Goal: Information Seeking & Learning: Learn about a topic

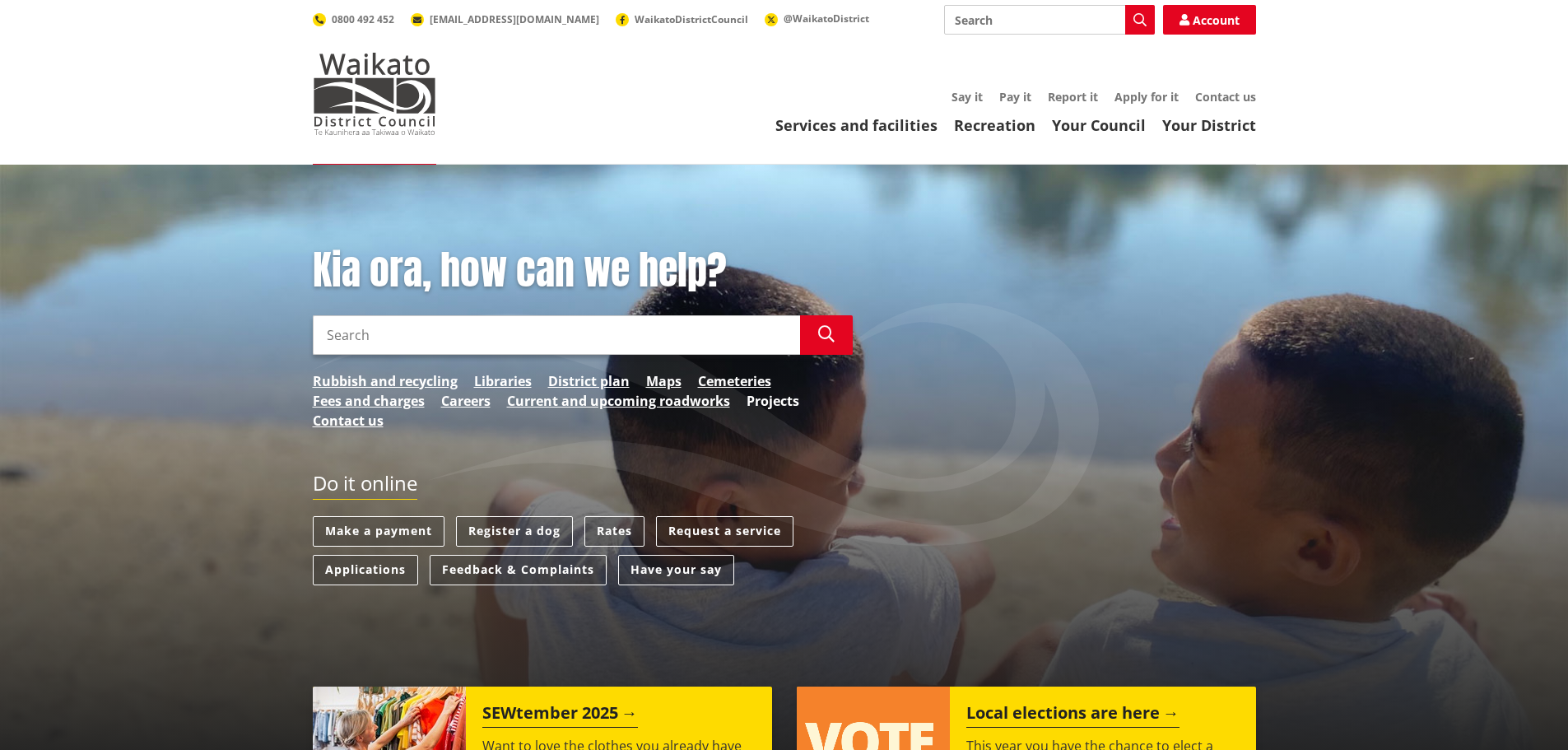
click at [760, 394] on link "Projects" at bounding box center [773, 401] width 53 height 20
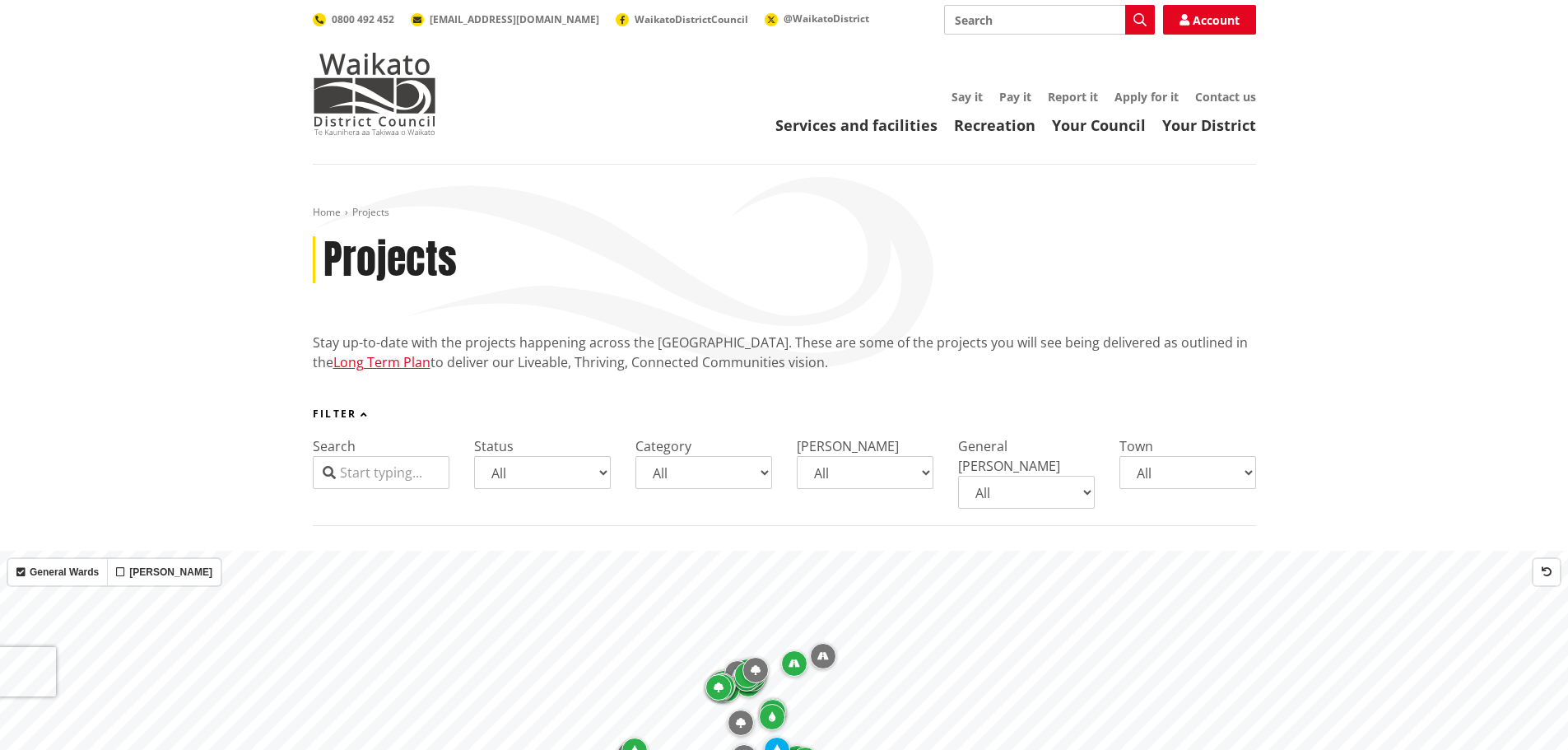
click at [391, 475] on input "Search" at bounding box center [382, 473] width 137 height 33
type input "RAGLAN"
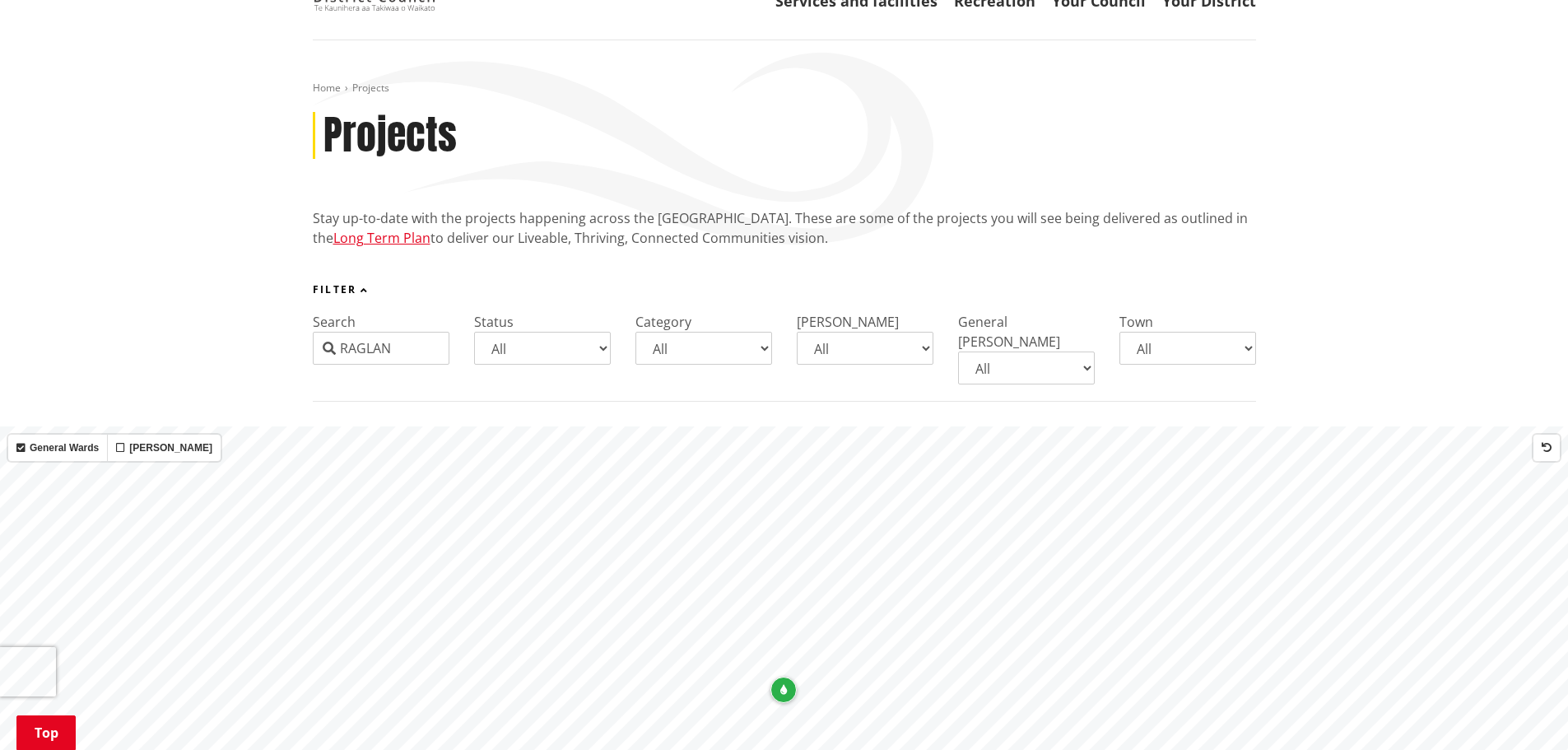
scroll to position [411, 0]
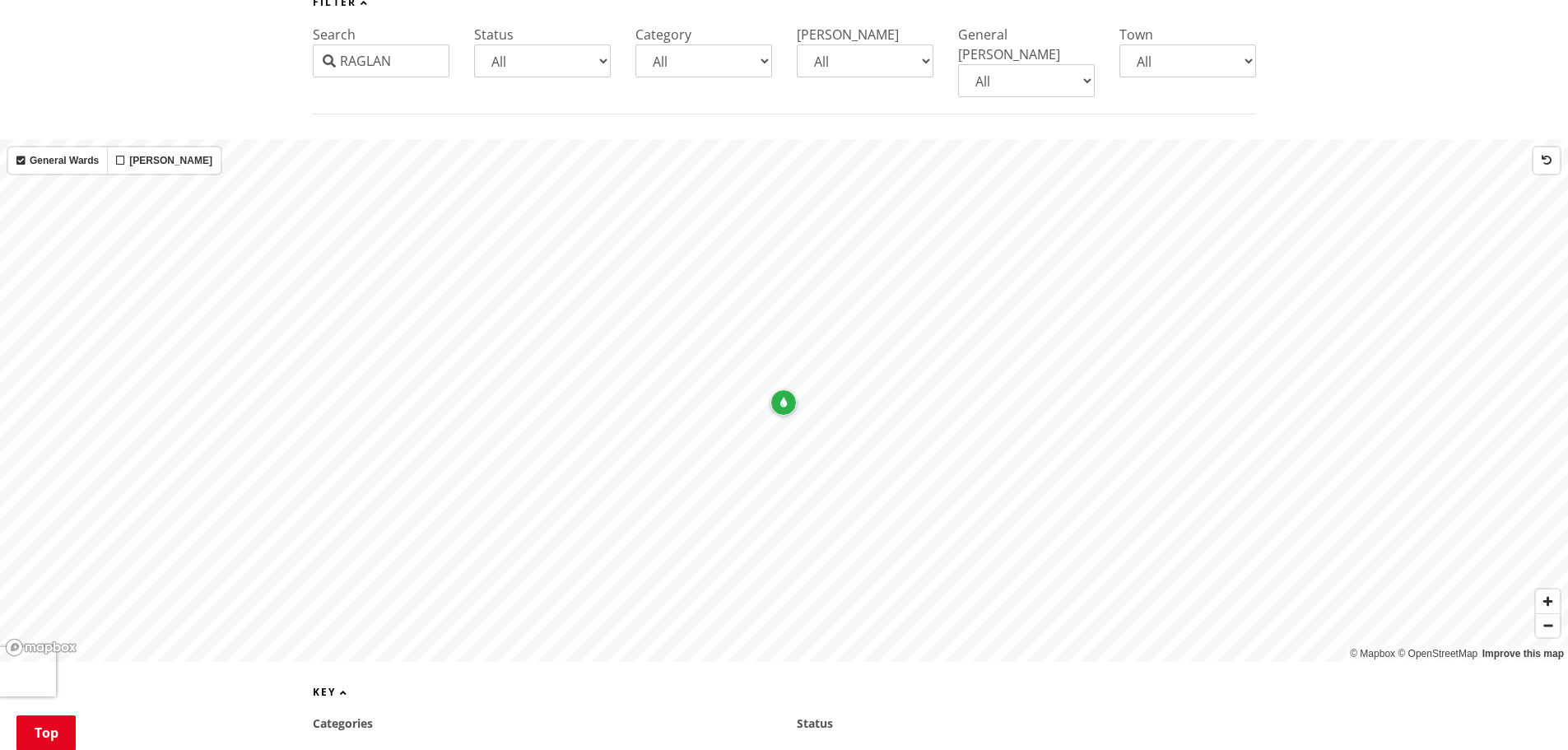
click at [789, 390] on div "Map marker" at bounding box center [783, 402] width 26 height 26
drag, startPoint x: 719, startPoint y: 344, endPoint x: 780, endPoint y: 358, distance: 62.6
click at [720, 355] on link "More information" at bounding box center [709, 360] width 81 height 12
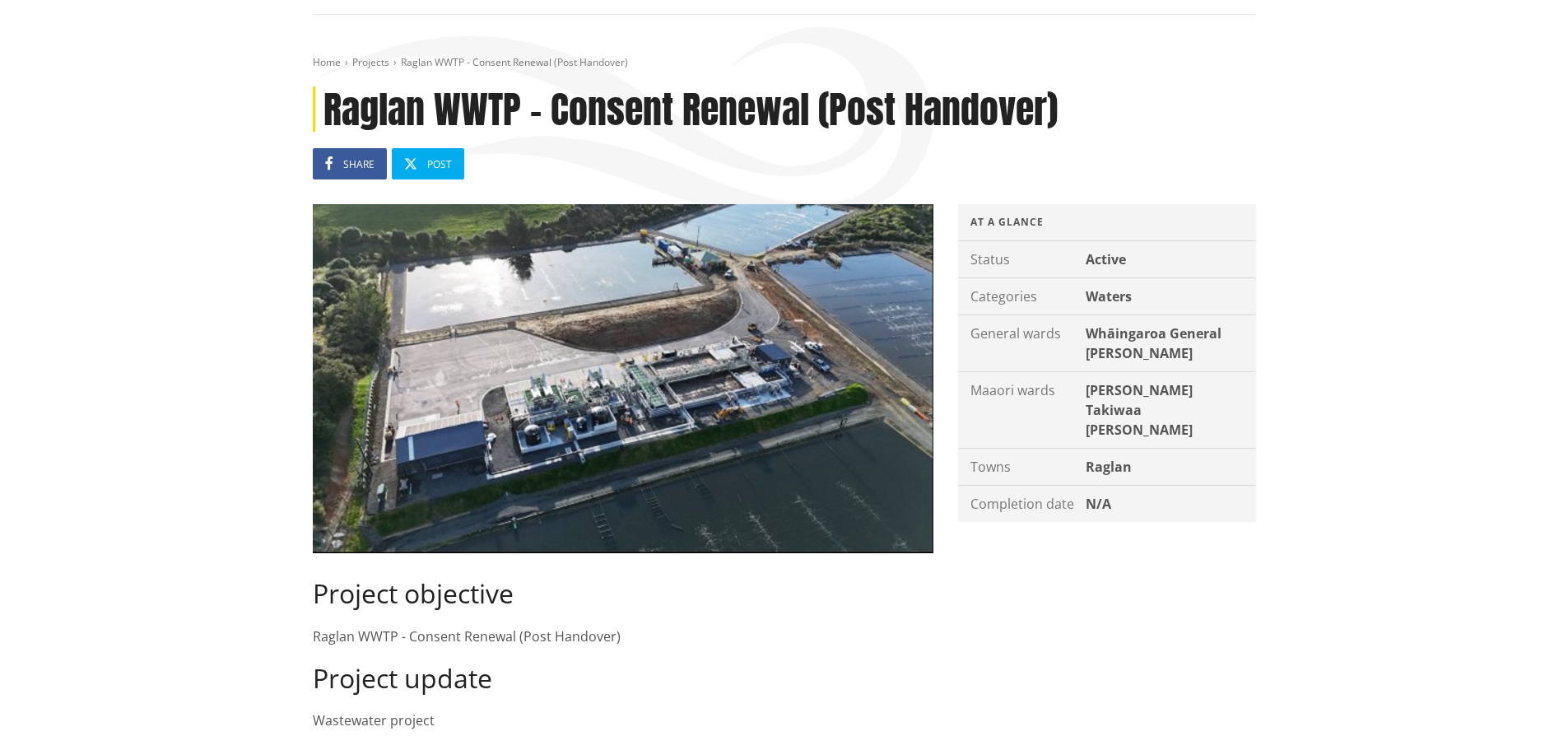
scroll to position [411, 0]
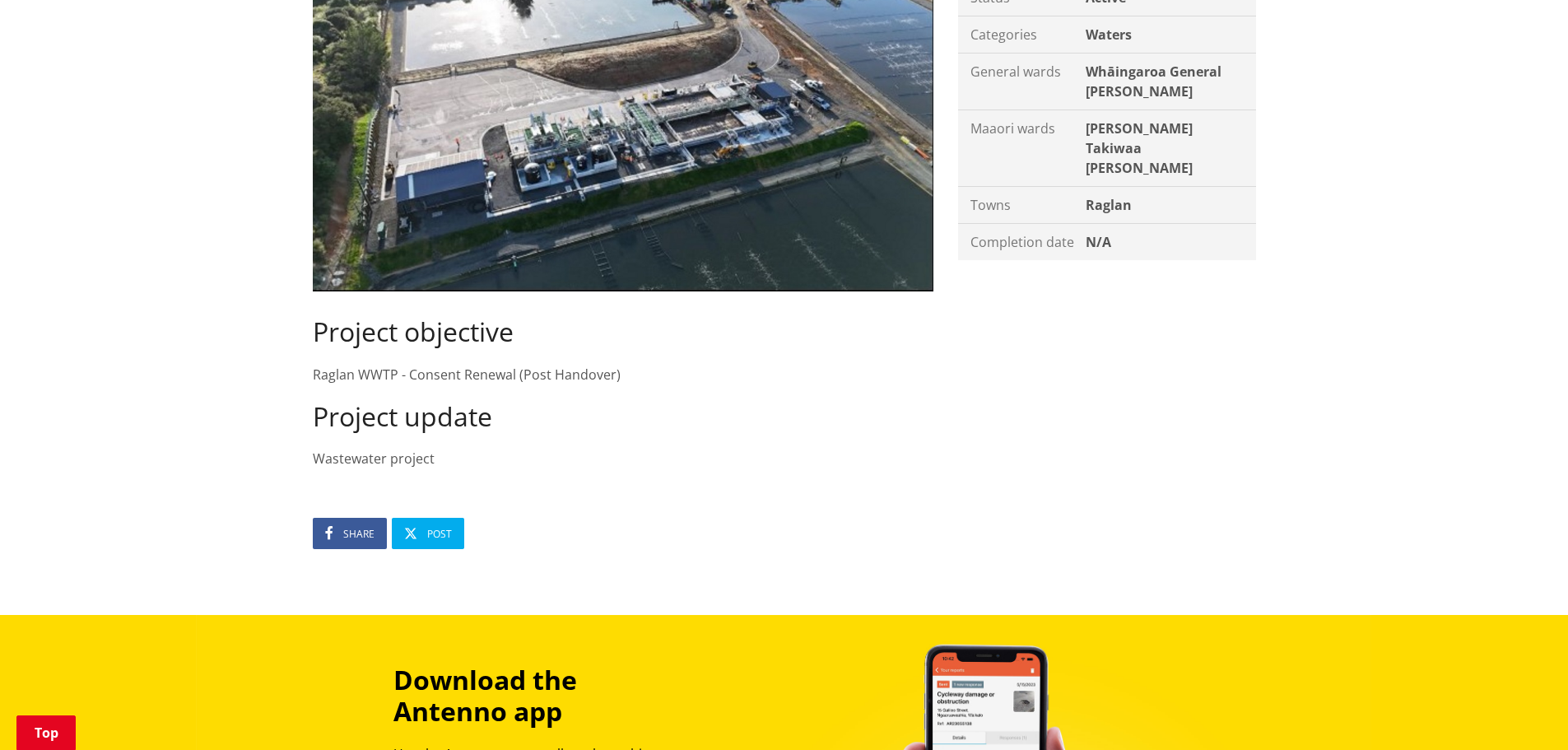
click at [383, 373] on div "Project objective Raglan WWTP - Consent Renewal (Post Handover)" at bounding box center [624, 349] width 621 height 68
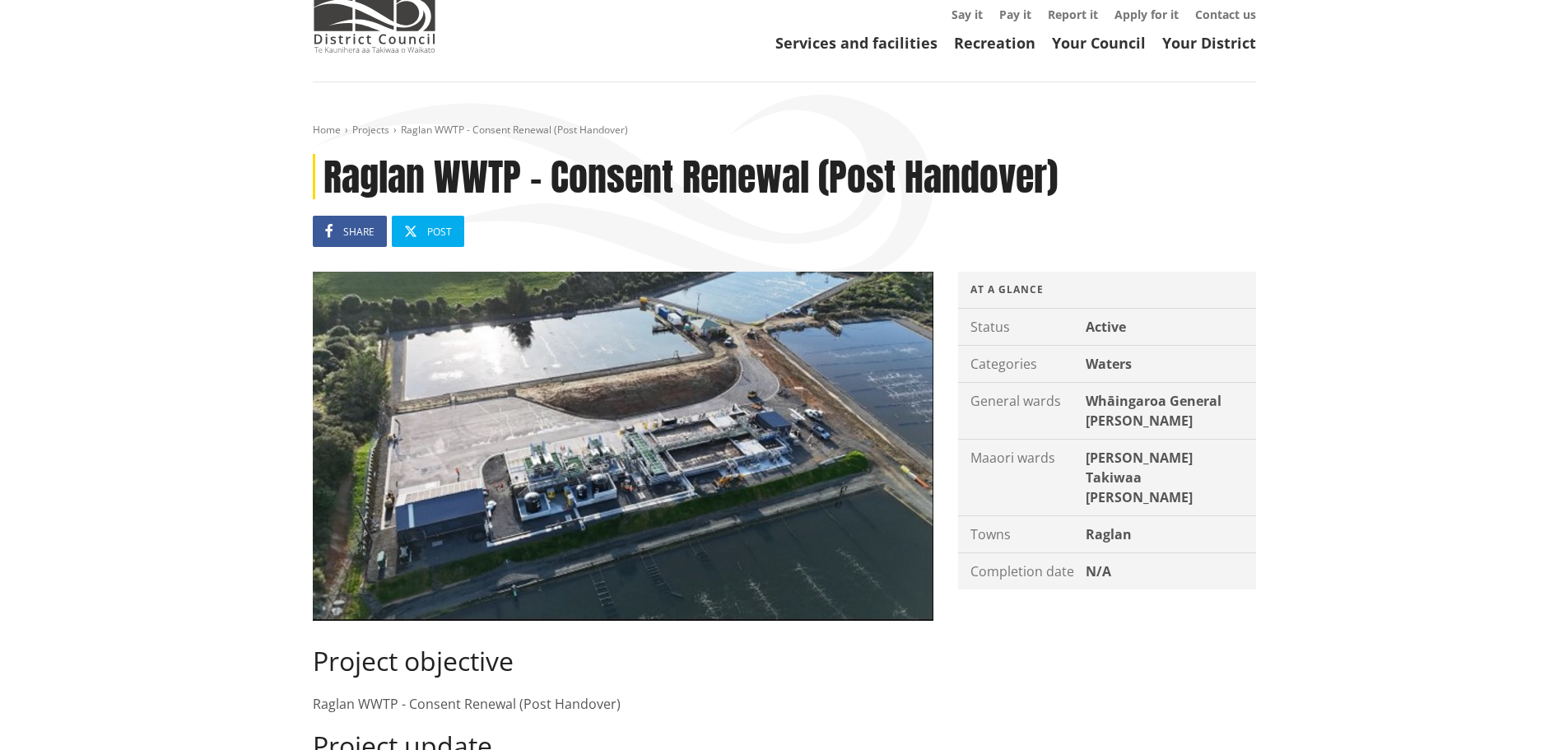
scroll to position [0, 0]
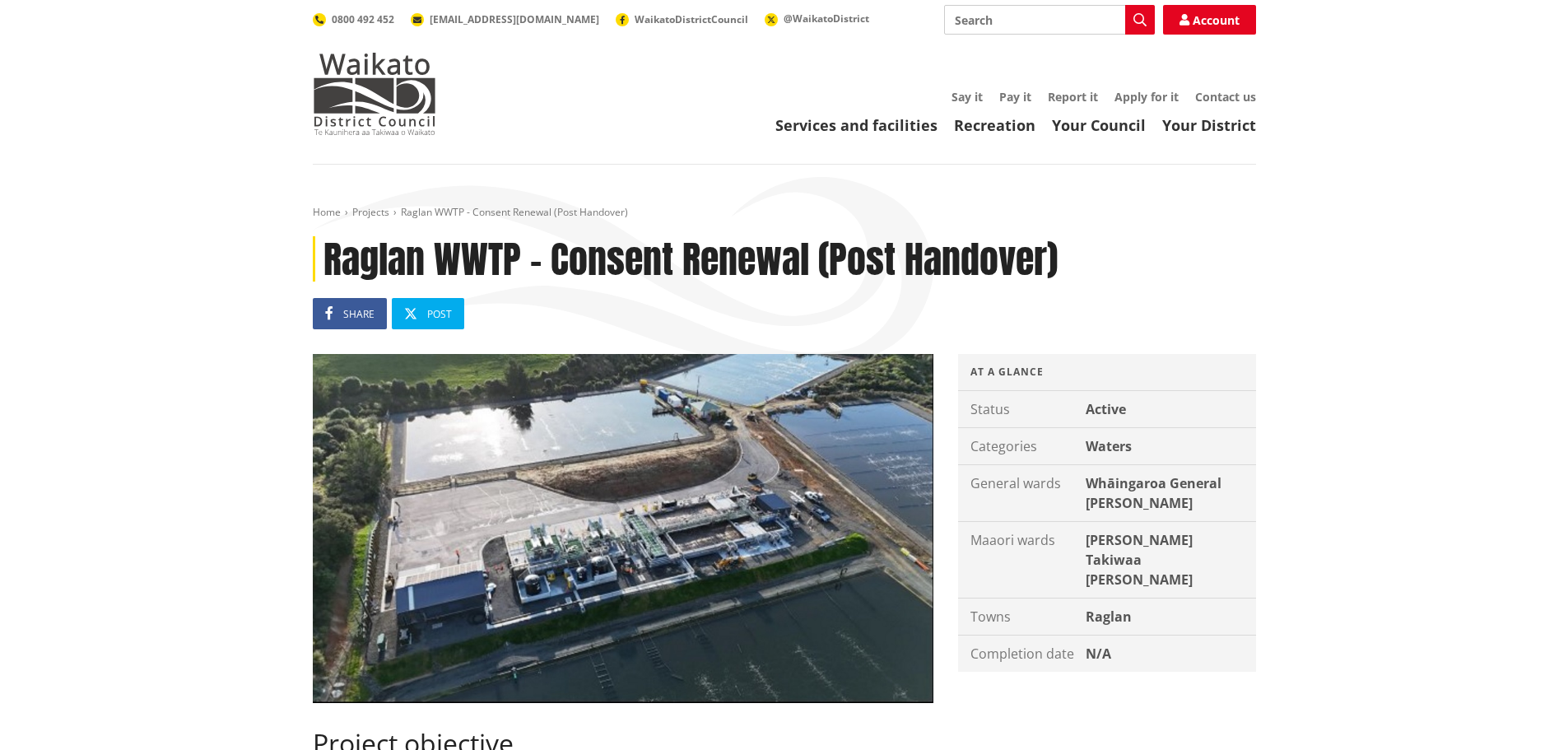
click at [387, 254] on h1 "Raglan WWTP - Consent Renewal (Post Handover)" at bounding box center [785, 258] width 943 height 45
click at [977, 19] on input "Search" at bounding box center [1050, 19] width 211 height 30
type input "RAGLAN"
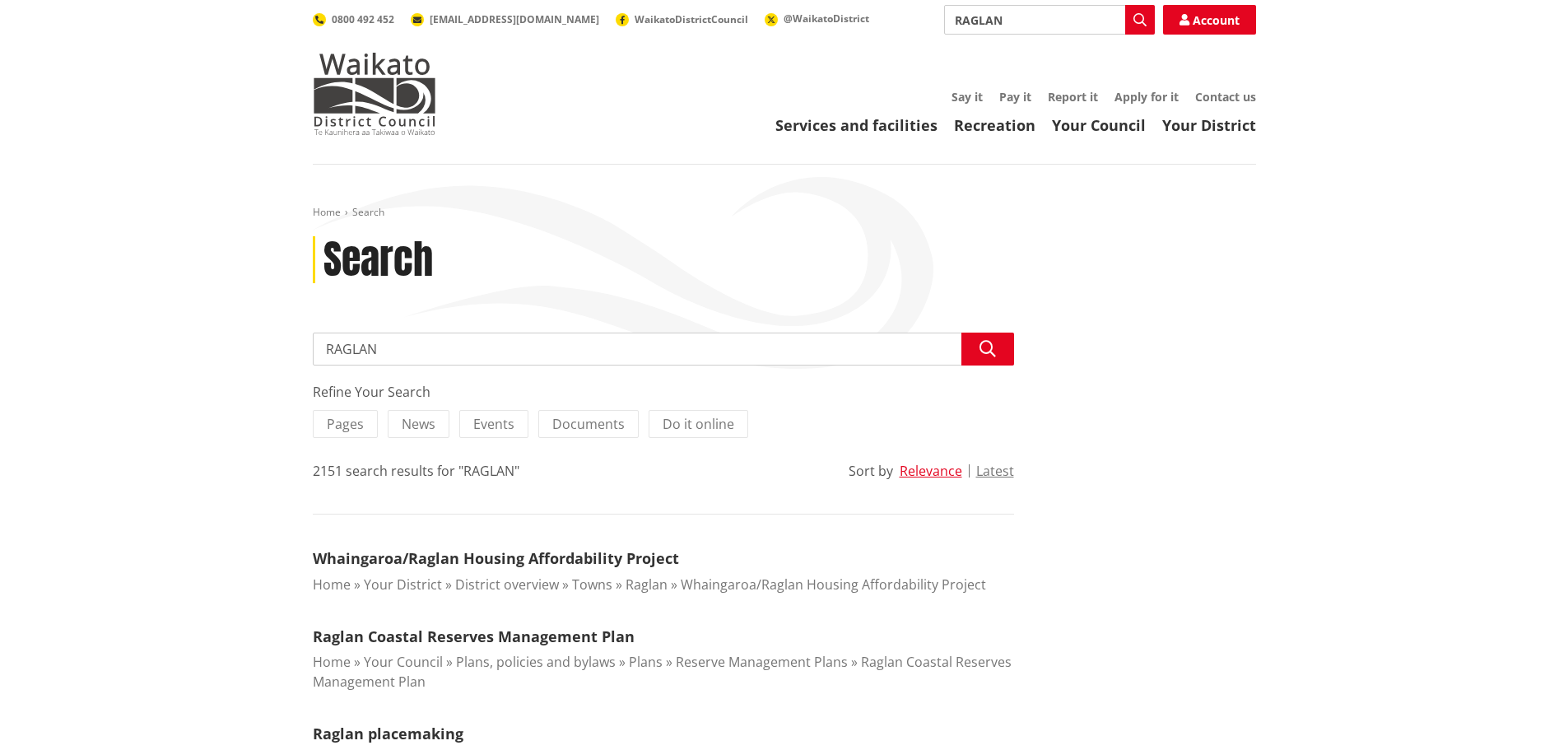
click at [1034, 28] on input "RAGLAN" at bounding box center [1050, 19] width 211 height 30
type input "RAGLAN PROECTS"
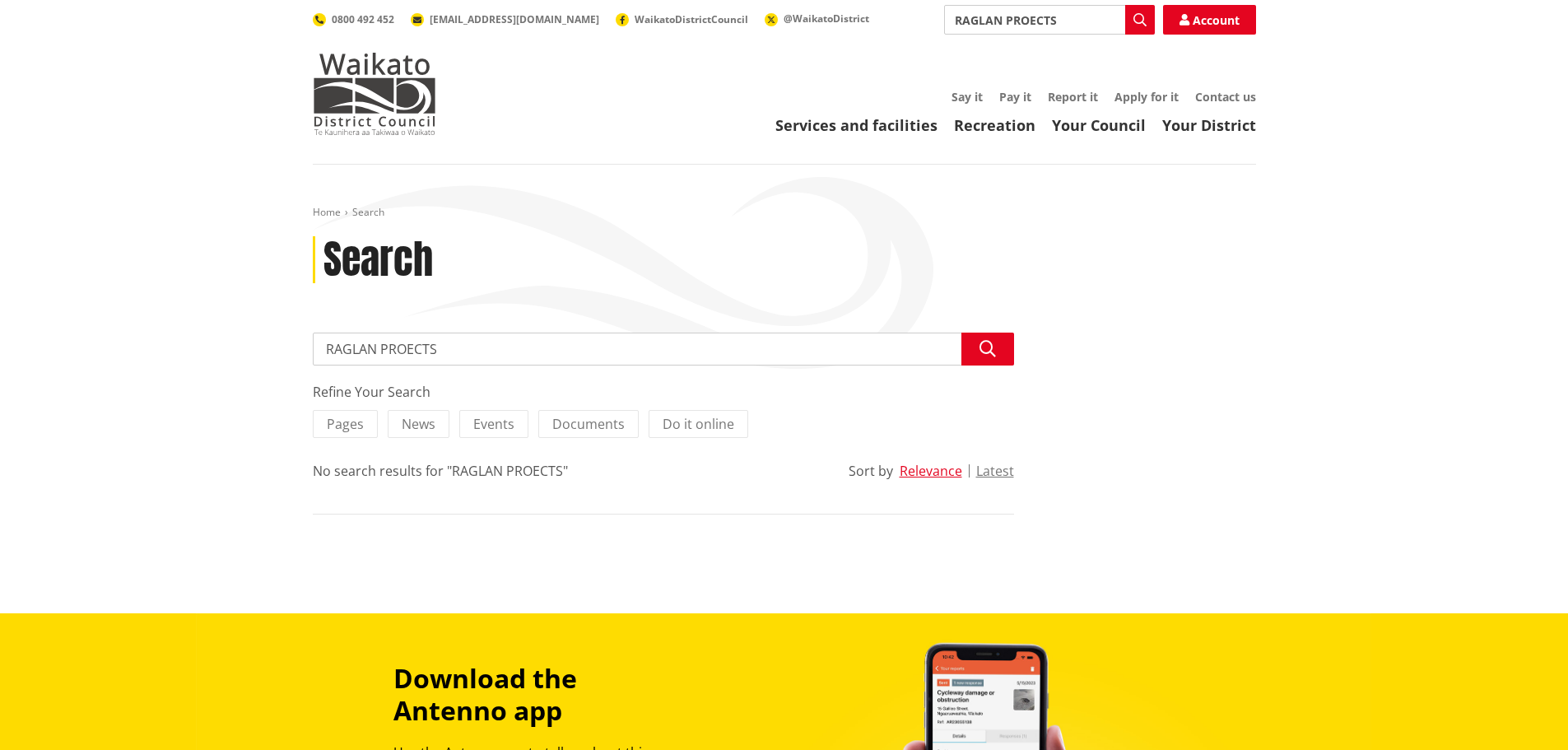
drag, startPoint x: 1085, startPoint y: 26, endPoint x: 1040, endPoint y: 1, distance: 51.5
click at [1038, 10] on input "RAGLAN PROECTS" at bounding box center [1050, 19] width 211 height 30
type input "RAGLAN PROJECTS"
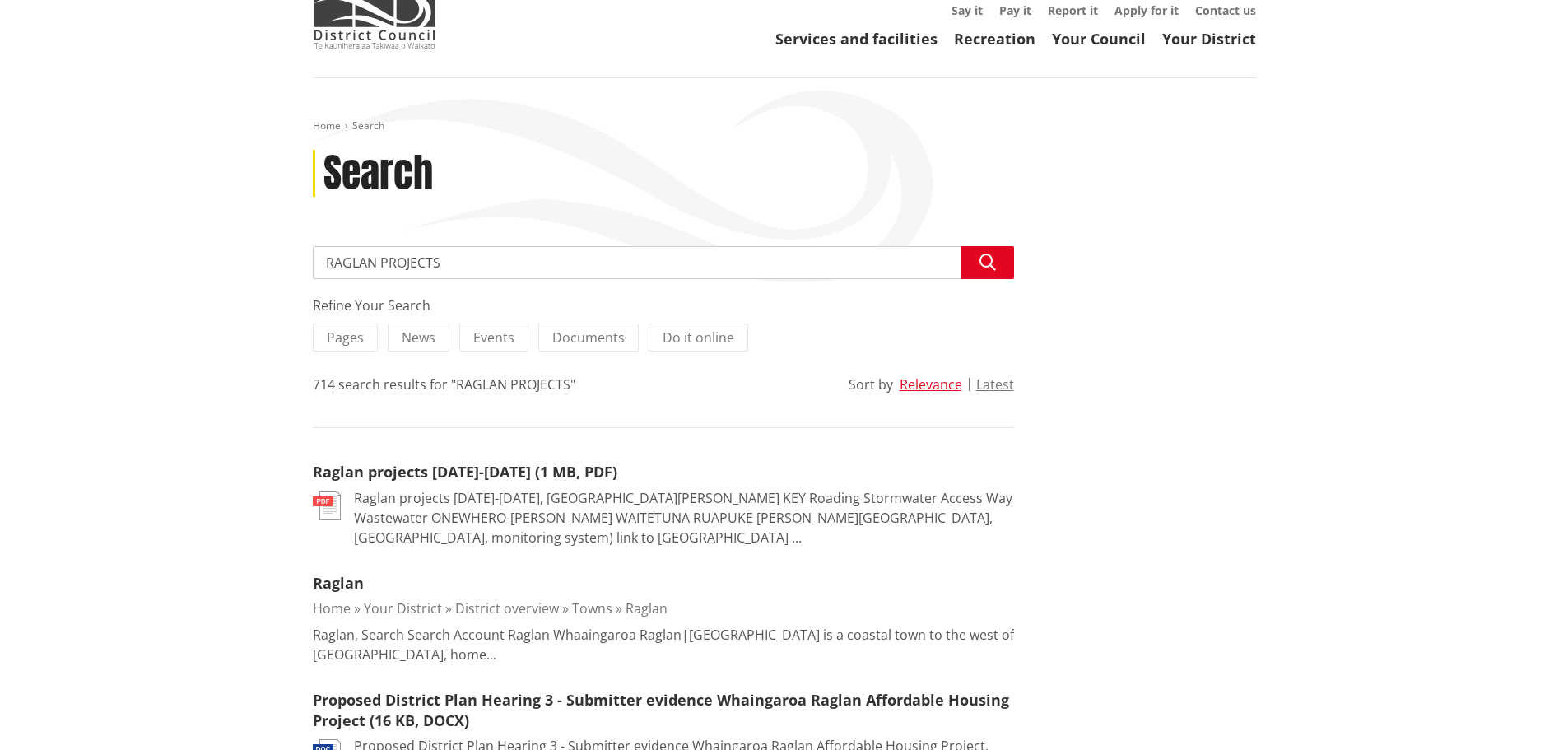
scroll to position [411, 0]
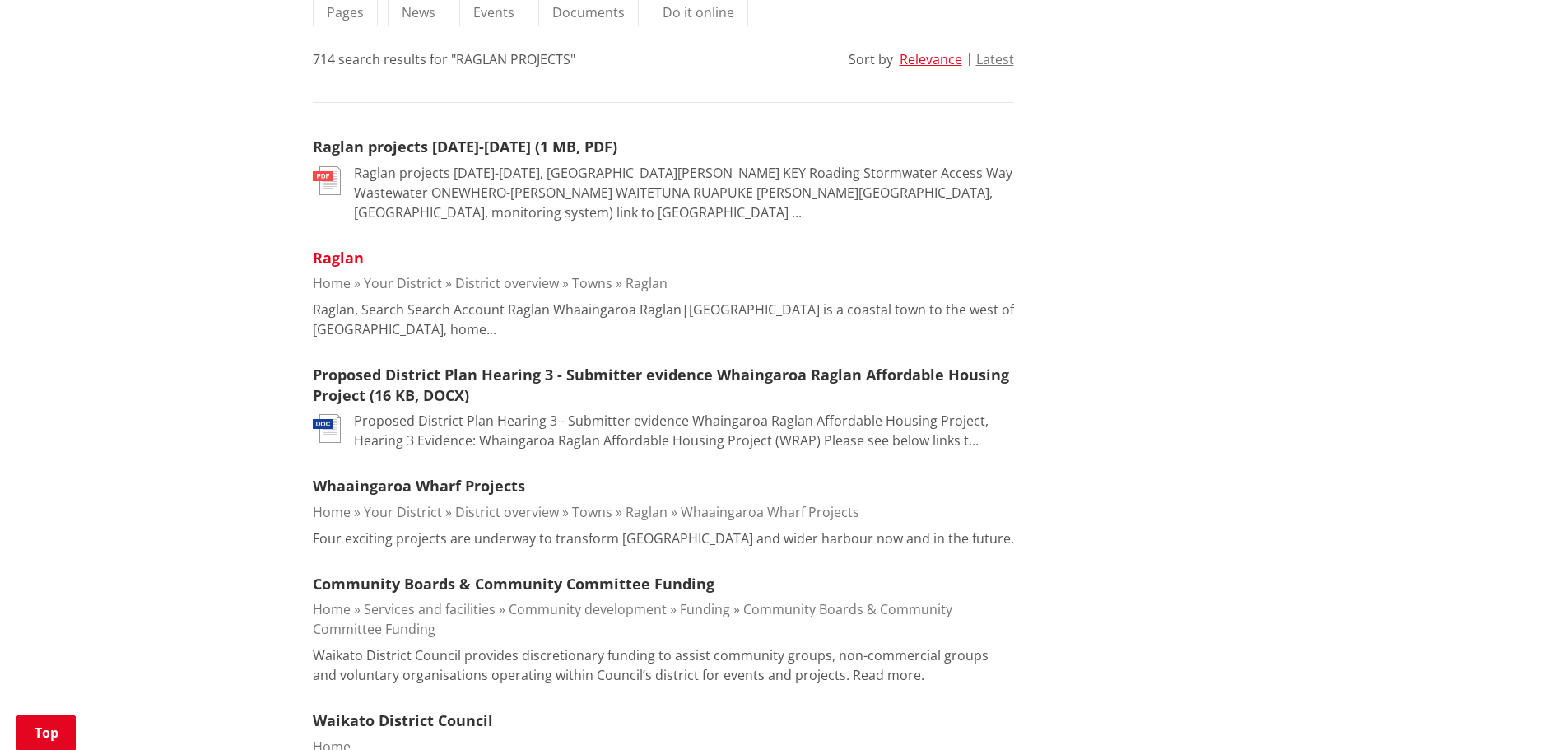
click at [349, 252] on link "Raglan" at bounding box center [338, 258] width 51 height 20
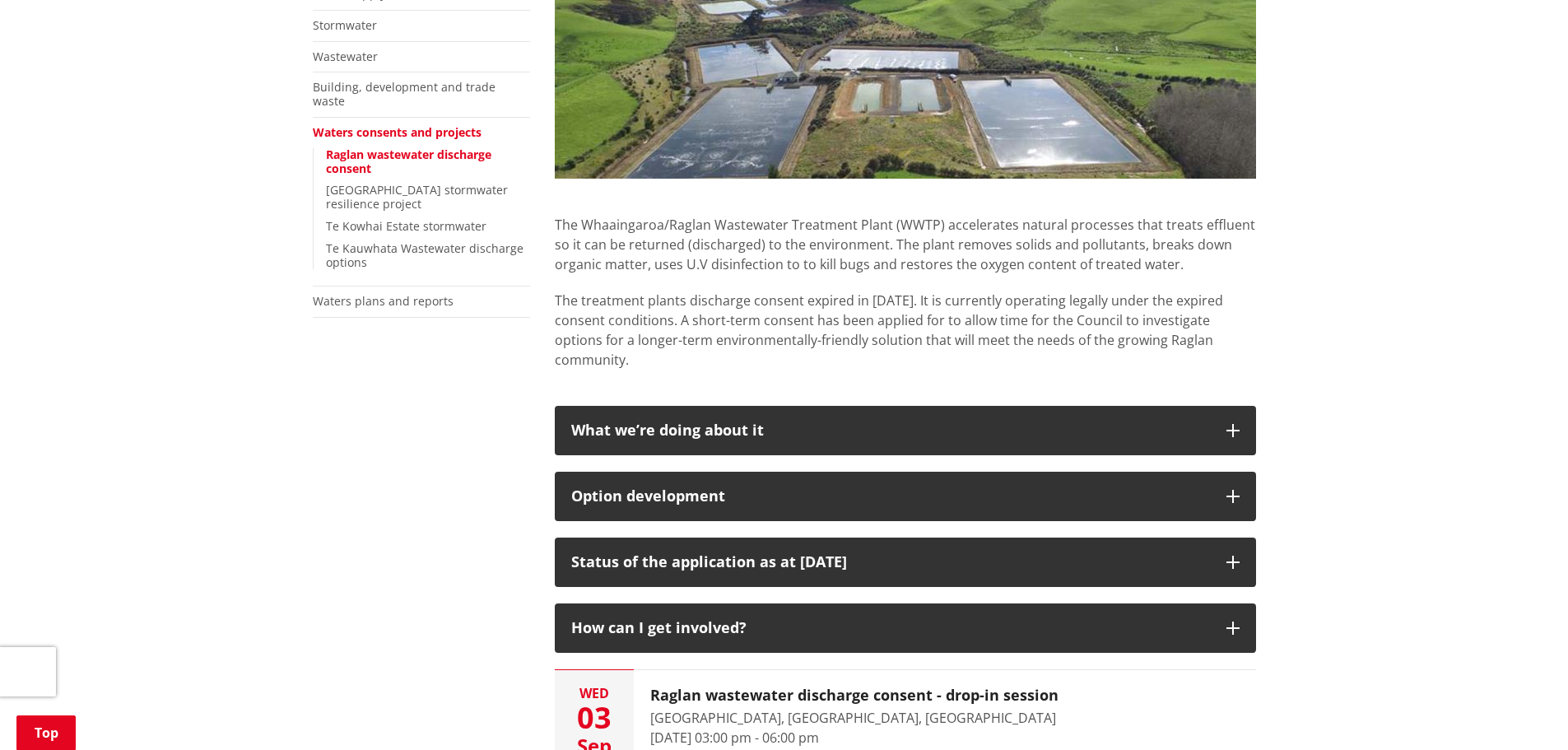
scroll to position [659, 0]
